Goal: Transaction & Acquisition: Purchase product/service

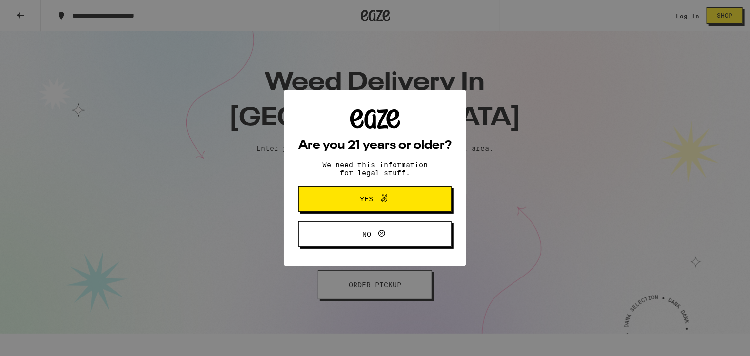
click at [383, 188] on div "Are you 21 years or older? We need this information for legal stuff. Yes No" at bounding box center [374, 178] width 153 height 138
click at [384, 211] on button "Yes" at bounding box center [374, 198] width 153 height 25
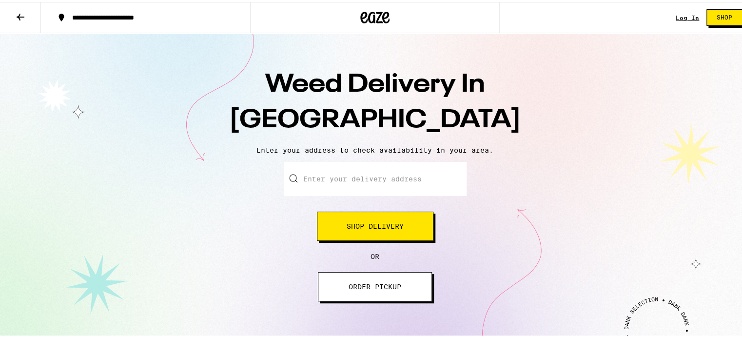
click at [387, 175] on input "Enter your delivery address" at bounding box center [375, 177] width 183 height 34
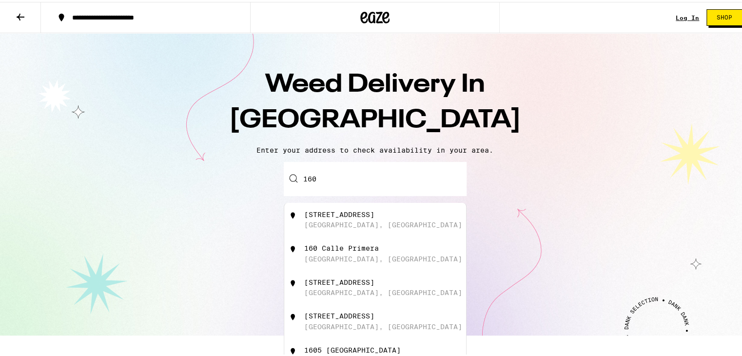
click at [349, 250] on div "160 Calle Primera" at bounding box center [341, 246] width 75 height 8
type input "160 [GEOGRAPHIC_DATA], [GEOGRAPHIC_DATA]"
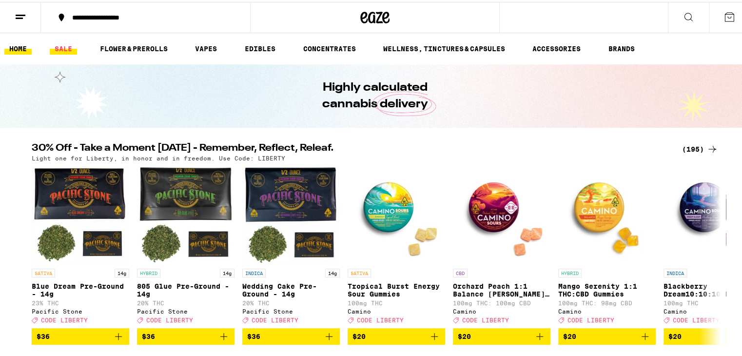
click at [57, 42] on link "SALE" at bounding box center [63, 47] width 27 height 12
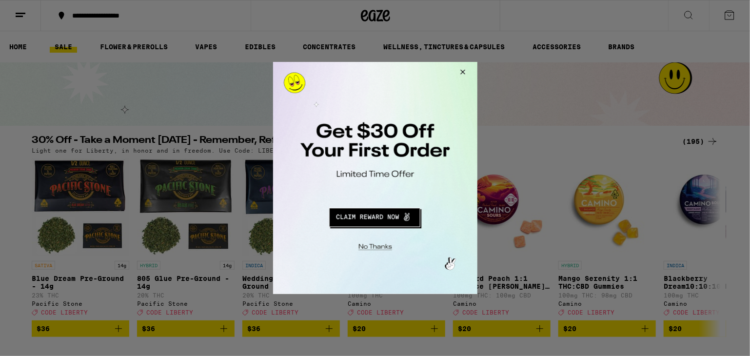
click at [373, 214] on button "Redirect to URL" at bounding box center [374, 215] width 170 height 23
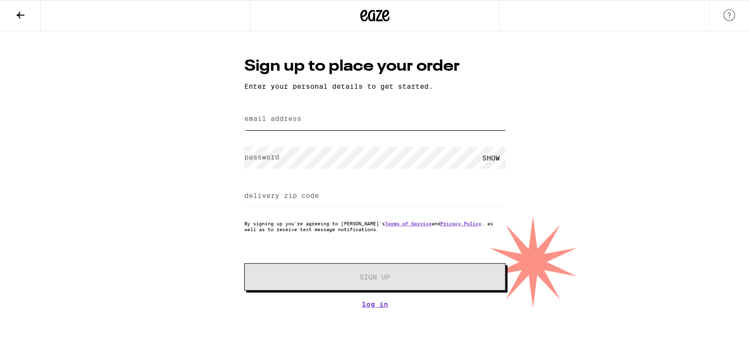
click at [360, 128] on input "email address" at bounding box center [374, 119] width 261 height 22
type input "[EMAIL_ADDRESS][DOMAIN_NAME]"
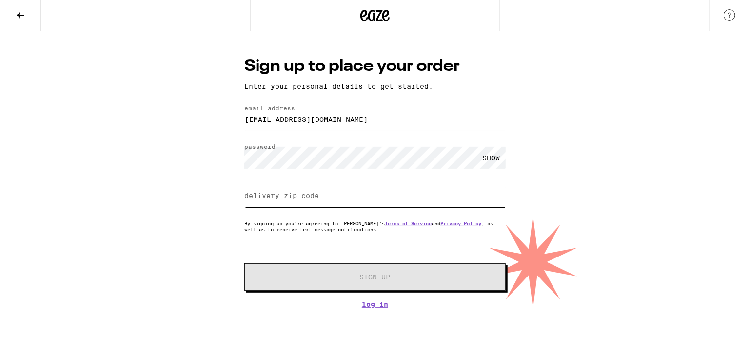
click at [345, 199] on input "delivery zip code" at bounding box center [374, 196] width 261 height 22
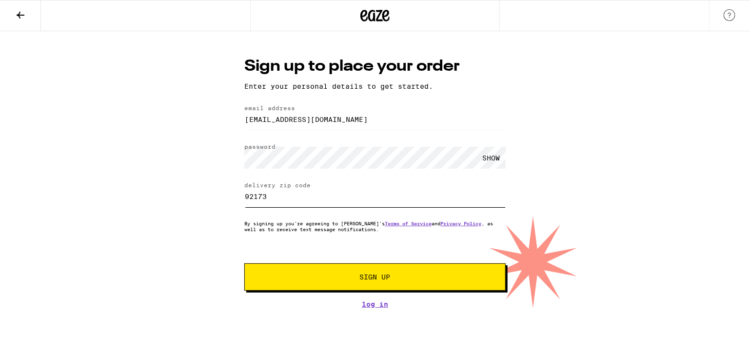
type input "92173"
click at [366, 272] on button "Sign Up" at bounding box center [374, 276] width 261 height 27
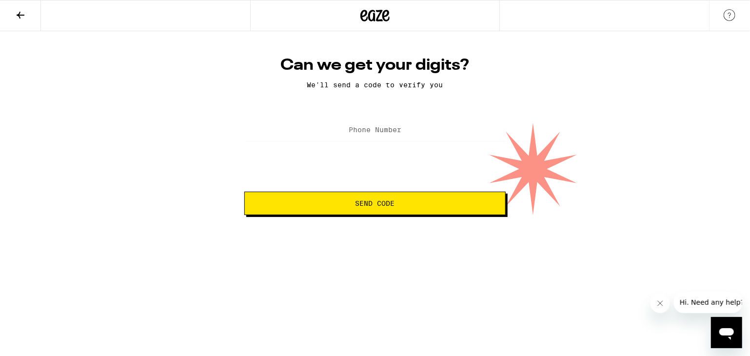
click at [416, 144] on div at bounding box center [374, 130] width 261 height 29
click at [425, 118] on div at bounding box center [374, 130] width 261 height 29
click at [406, 133] on input "Phone Number" at bounding box center [374, 130] width 261 height 22
type input "(619) 613-5333"
click at [329, 197] on button "Send Code" at bounding box center [374, 203] width 261 height 23
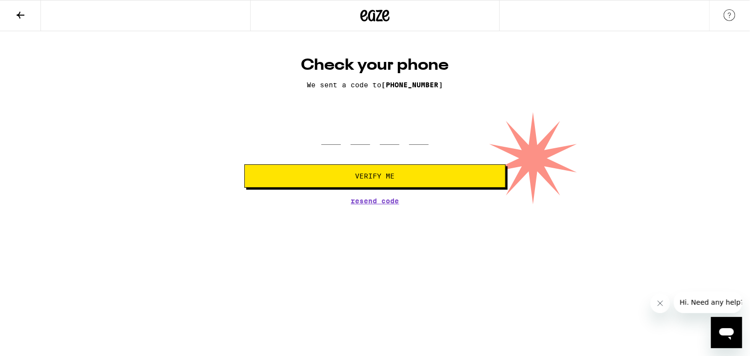
click at [335, 146] on form "Verify Me" at bounding box center [374, 152] width 261 height 72
click at [334, 132] on input "tel" at bounding box center [330, 130] width 19 height 29
type input "3"
type input "9"
type input "2"
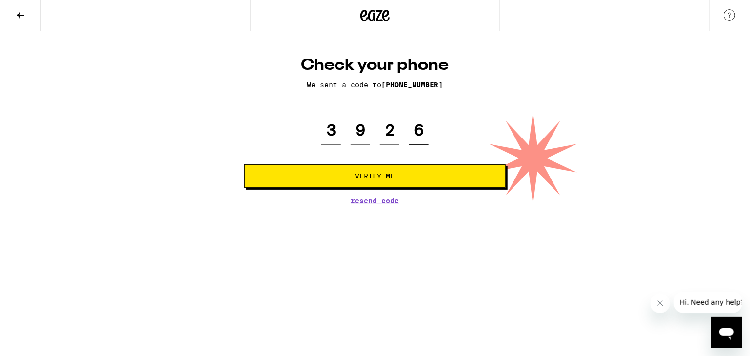
type input "6"
click at [354, 183] on button "Verify Me" at bounding box center [374, 175] width 261 height 23
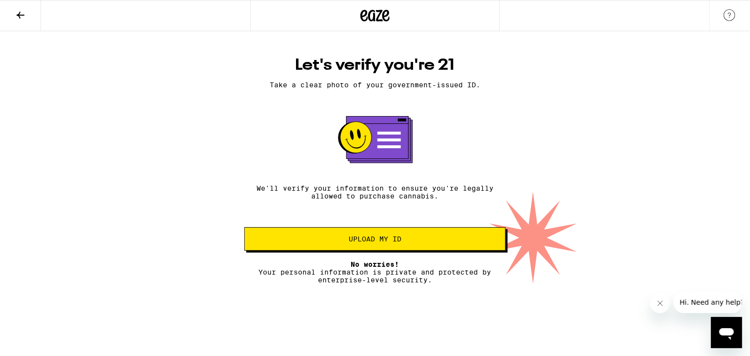
click at [389, 237] on span "Upload my ID" at bounding box center [374, 238] width 53 height 7
